Goal: Information Seeking & Learning: Learn about a topic

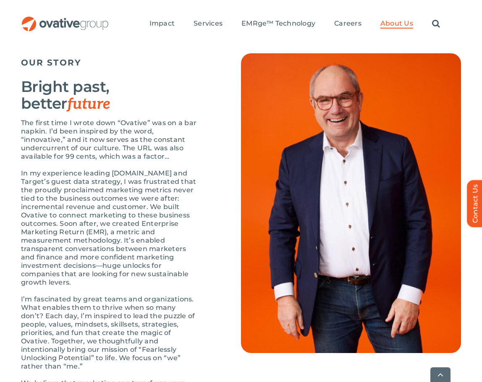
scroll to position [881, 0]
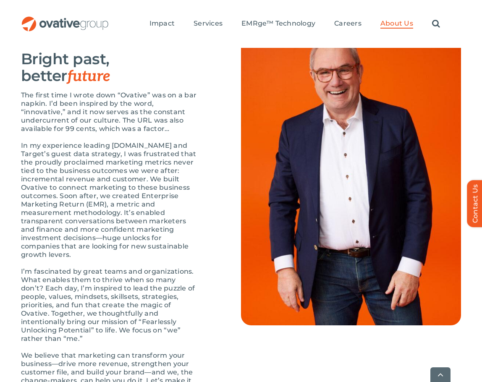
click at [173, 131] on p "The first time I wrote down “Ovative” was on a bar napkin. I’d been inspired by…" at bounding box center [110, 112] width 178 height 42
copy p "innovative"
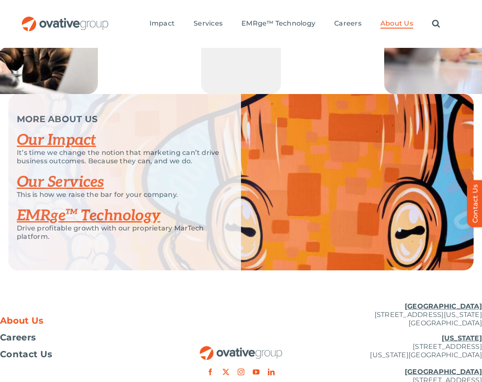
scroll to position [1712, 0]
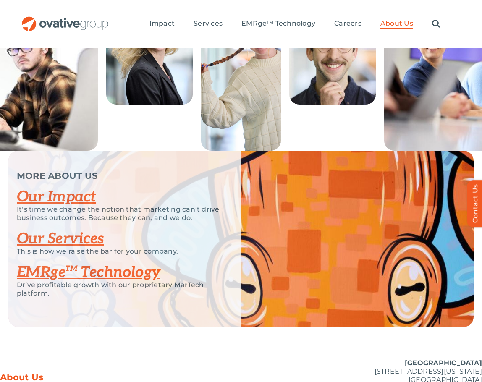
click at [63, 248] on link "Our Services" at bounding box center [60, 239] width 87 height 18
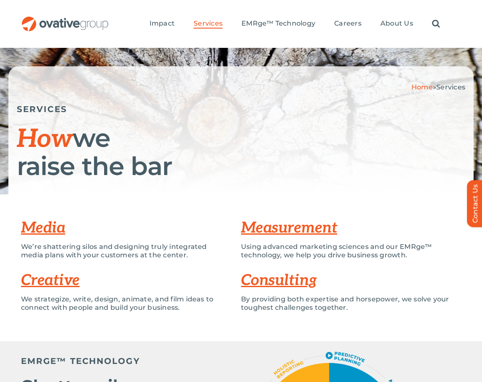
scroll to position [22, 0]
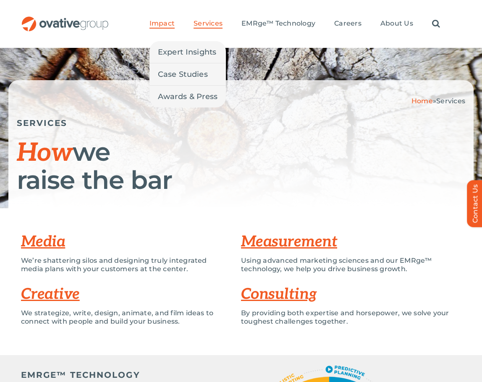
click at [156, 23] on span "Impact" at bounding box center [161, 23] width 25 height 8
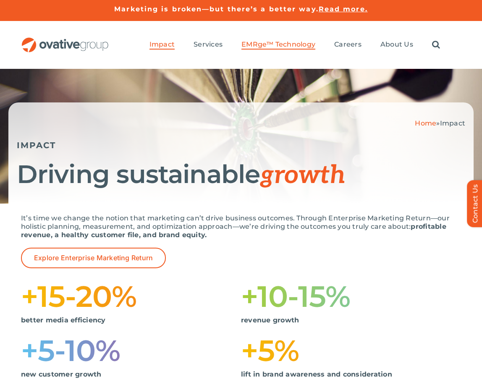
click at [270, 41] on span "EMRge™ Technology" at bounding box center [278, 44] width 74 height 8
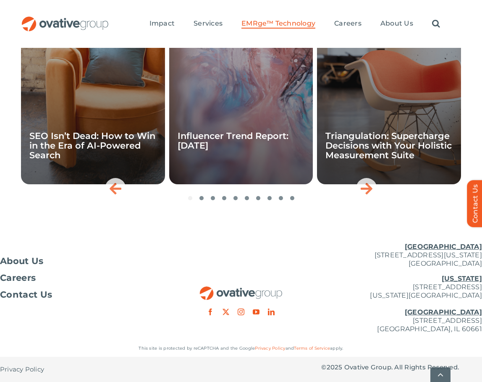
scroll to position [2847, 0]
